Goal: Task Accomplishment & Management: Manage account settings

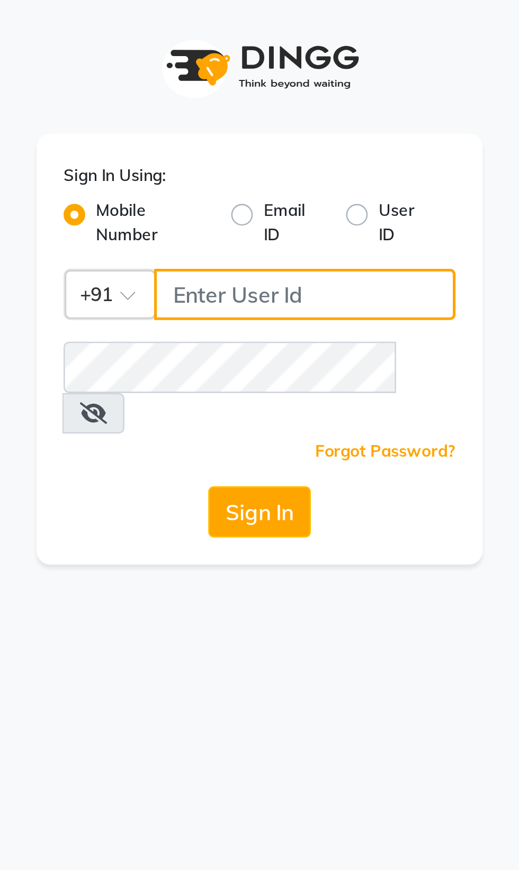
click at [257, 117] on input "Username" at bounding box center [277, 115] width 118 height 20
type input "8956544245"
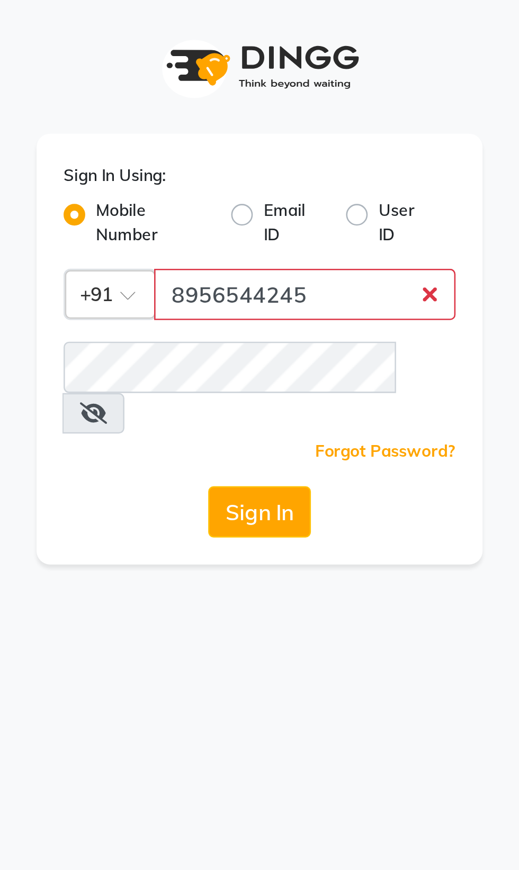
click at [239, 191] on button "Sign In" at bounding box center [259, 201] width 40 height 20
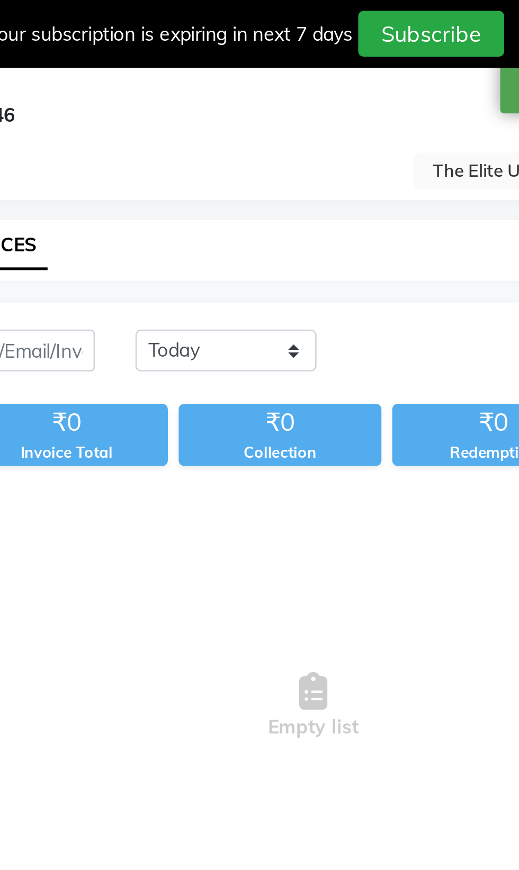
click at [266, 188] on div "₹0 Value (Ex. Redemption) ₹0 Invoice Total ₹0 Collection ₹0 Redemption 0 Bills …" at bounding box center [280, 183] width 448 height 58
